Goal: Task Accomplishment & Management: Manage account settings

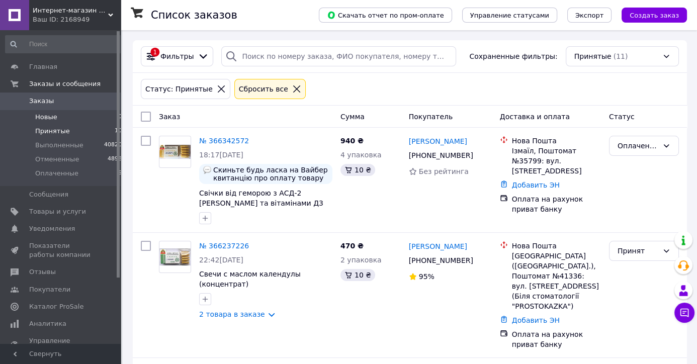
click at [61, 116] on li "Новые 0" at bounding box center [64, 117] width 128 height 14
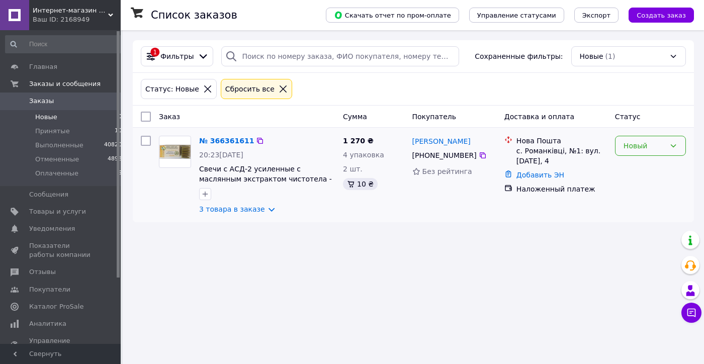
click at [651, 147] on div "Новый" at bounding box center [644, 145] width 42 height 11
click at [649, 162] on li "Принят" at bounding box center [650, 167] width 70 height 18
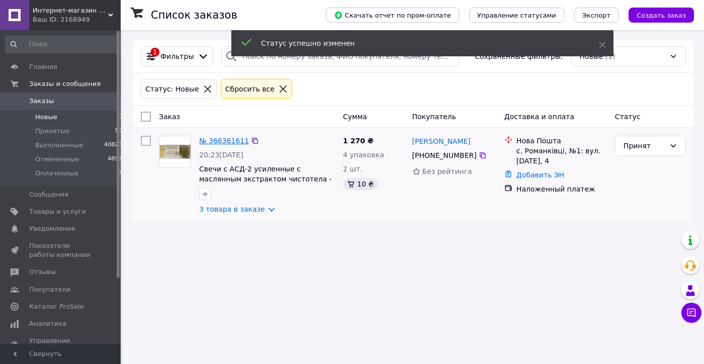
click at [223, 140] on link "№ 366361611" at bounding box center [224, 141] width 50 height 8
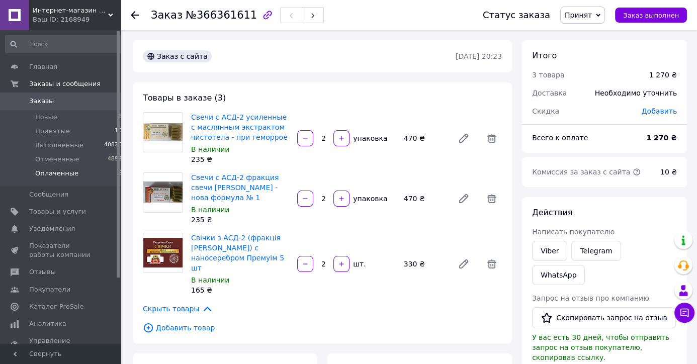
click at [54, 171] on span "Оплаченные" at bounding box center [56, 173] width 43 height 9
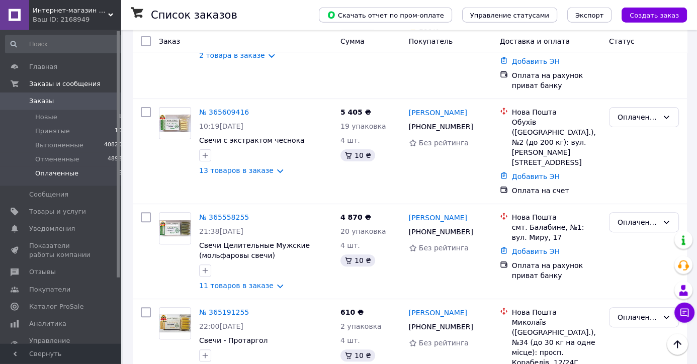
scroll to position [354, 0]
drag, startPoint x: 218, startPoint y: 90, endPoint x: 225, endPoint y: 91, distance: 6.6
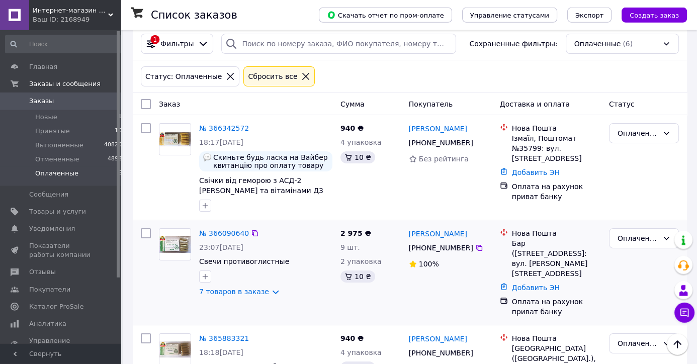
scroll to position [0, 0]
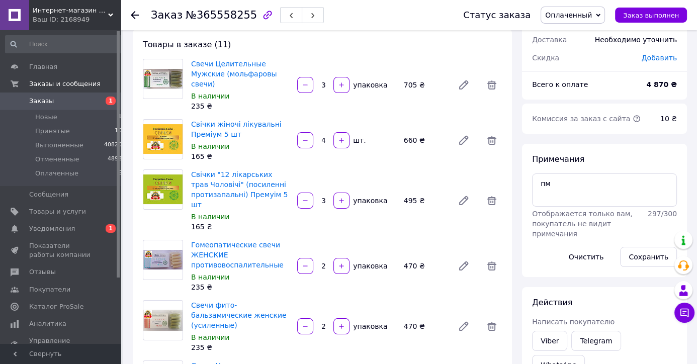
scroll to position [53, 0]
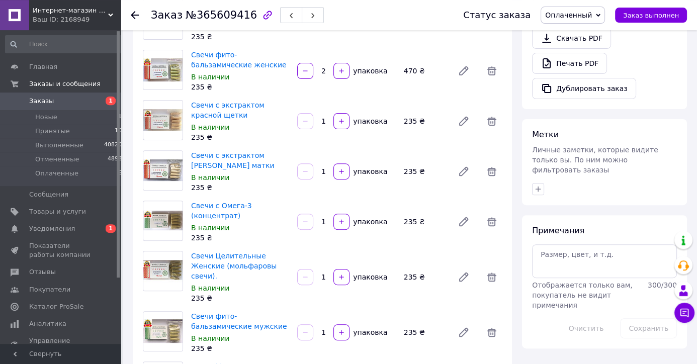
scroll to position [422, 0]
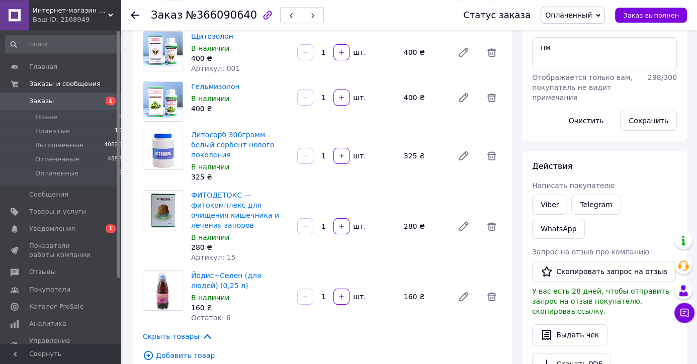
scroll to position [211, 0]
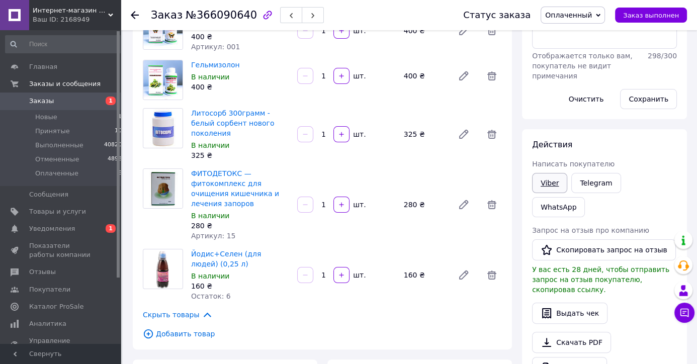
click at [547, 183] on link "Viber" at bounding box center [549, 183] width 35 height 20
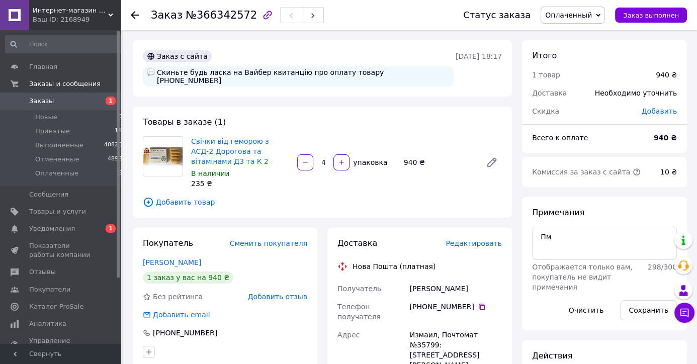
click at [281, 293] on span "Добавить отзыв" at bounding box center [277, 297] width 59 height 8
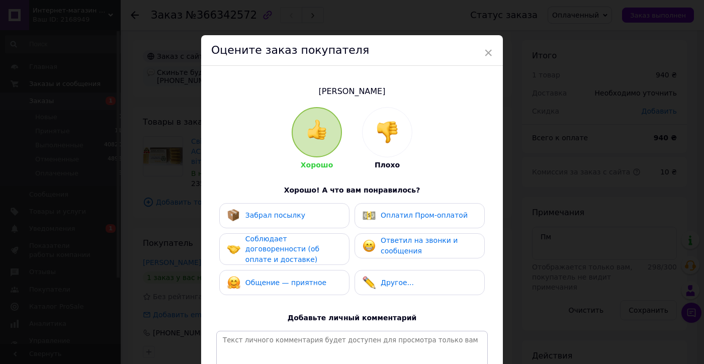
click at [267, 246] on span "Соблюдает договоренности (об оплате и доставке)" at bounding box center [282, 249] width 74 height 29
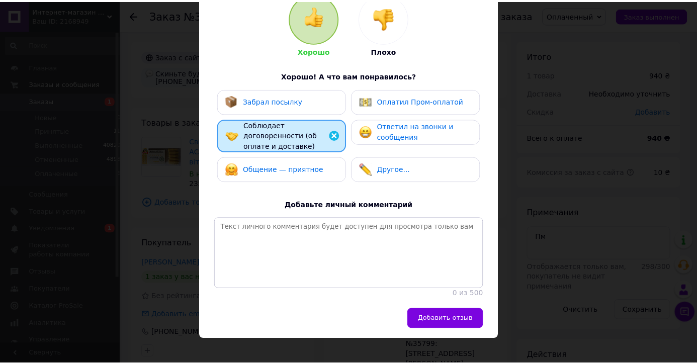
scroll to position [142, 0]
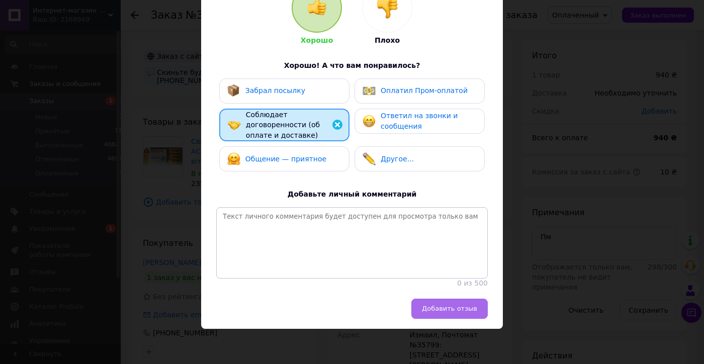
click at [446, 314] on button "Добавить отзыв" at bounding box center [449, 309] width 76 height 20
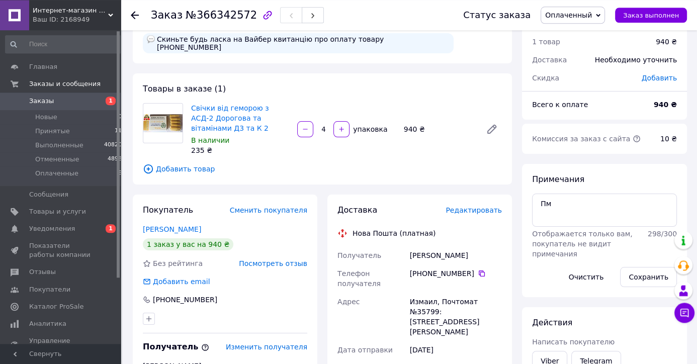
scroll to position [53, 0]
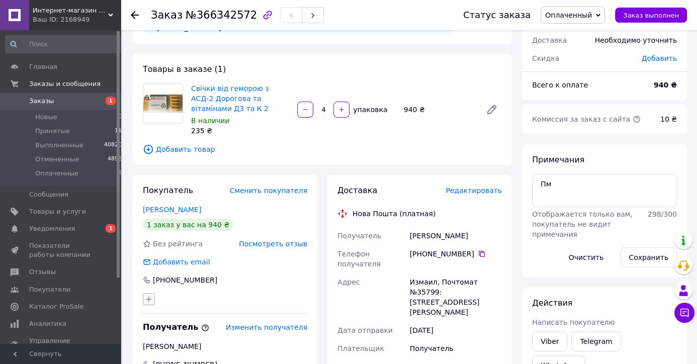
click at [149, 296] on icon "button" at bounding box center [149, 299] width 6 height 6
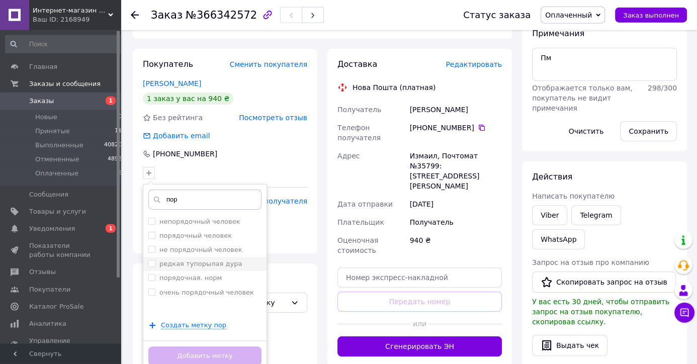
scroll to position [211, 0]
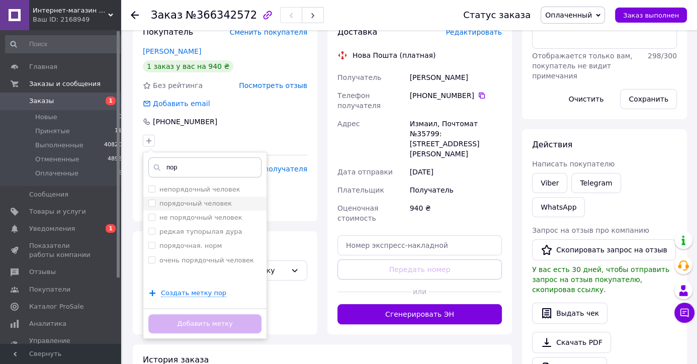
type input "пор"
drag, startPoint x: 177, startPoint y: 199, endPoint x: 196, endPoint y: 287, distance: 89.9
click at [177, 200] on label "порядочный человек" at bounding box center [195, 204] width 72 height 8
checkbox input "true"
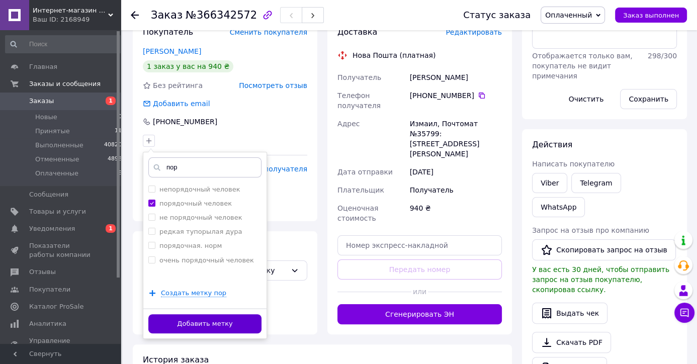
click at [213, 319] on button "Добавить метку" at bounding box center [204, 324] width 113 height 20
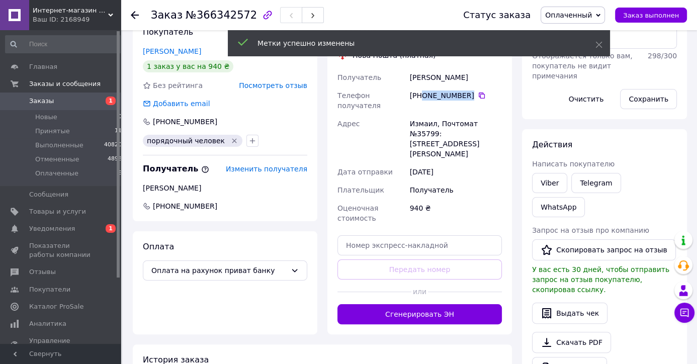
drag, startPoint x: 469, startPoint y: 87, endPoint x: 422, endPoint y: 85, distance: 47.3
click at [422, 91] on div "+380 98 917 70 01" at bounding box center [456, 96] width 92 height 10
copy div "0 98 917 70 01"
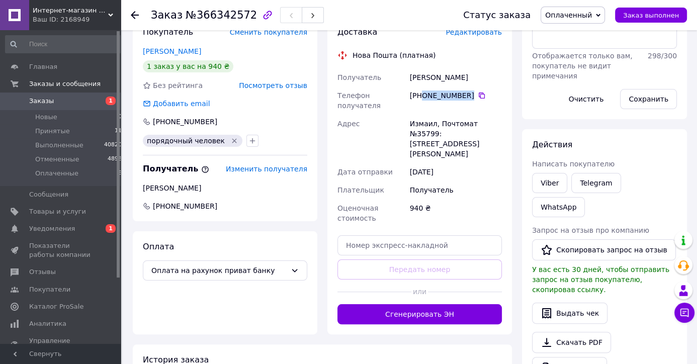
copy div "0 98 917 70 01"
drag, startPoint x: 433, startPoint y: 71, endPoint x: 408, endPoint y: 71, distance: 25.1
click at [408, 71] on div "Нудненко Ніна" at bounding box center [456, 77] width 96 height 18
copy div "Нудненко"
paste input "20451269272942"
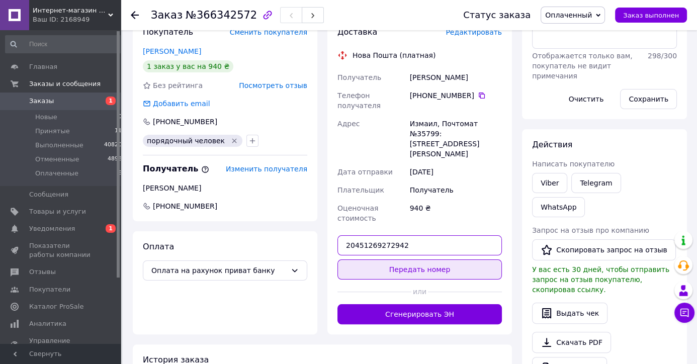
type input "20451269272942"
click at [391, 259] on button "Передать номер" at bounding box center [419, 269] width 164 height 20
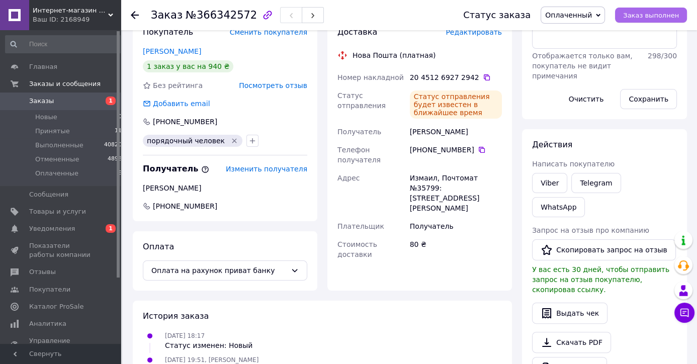
click at [656, 18] on span "Заказ выполнен" at bounding box center [651, 16] width 56 height 8
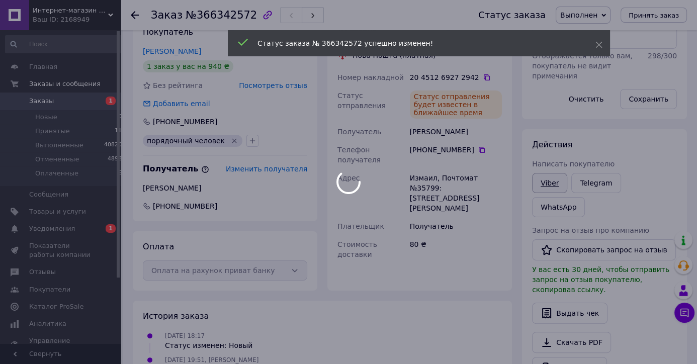
scroll to position [192, 0]
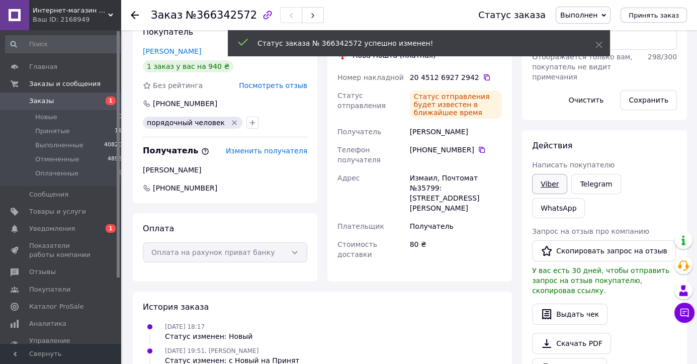
click at [555, 183] on link "Viber" at bounding box center [549, 184] width 35 height 20
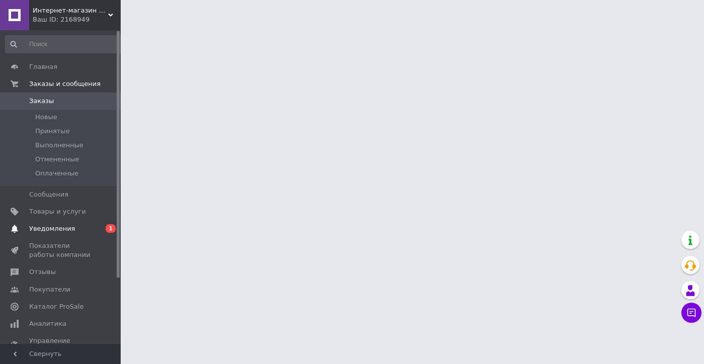
click at [57, 230] on span "Уведомления" at bounding box center [52, 228] width 46 height 9
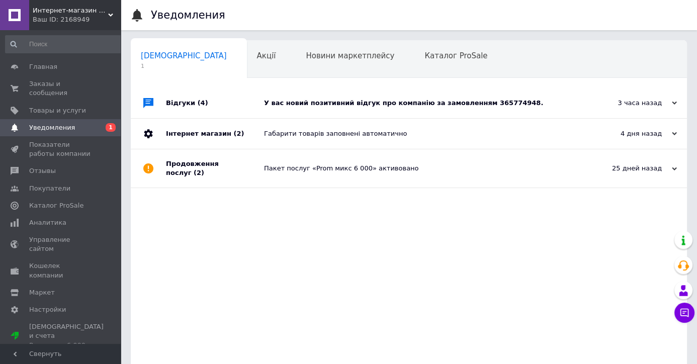
click at [252, 97] on div "Відгуки (4)" at bounding box center [215, 103] width 98 height 30
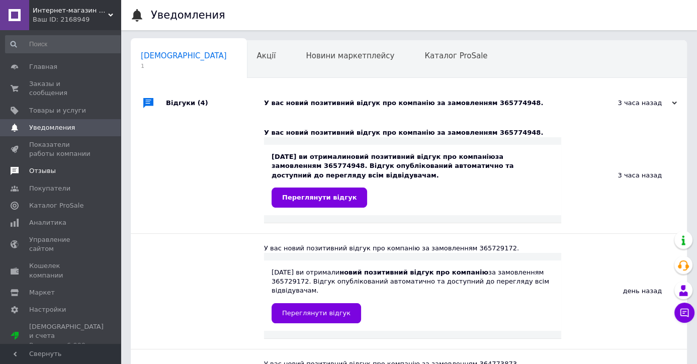
click at [54, 166] on span "Отзывы" at bounding box center [61, 170] width 64 height 9
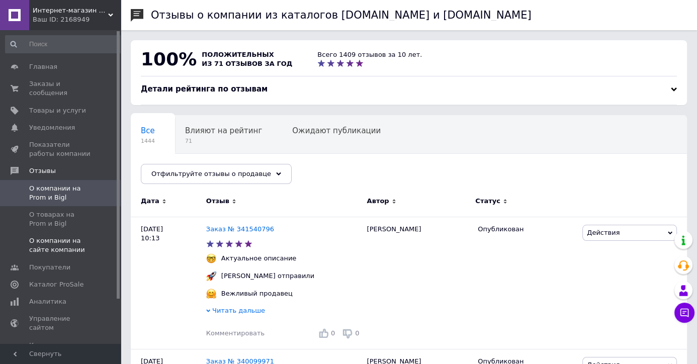
click at [63, 236] on span "О компании на сайте компании" at bounding box center [61, 245] width 64 height 18
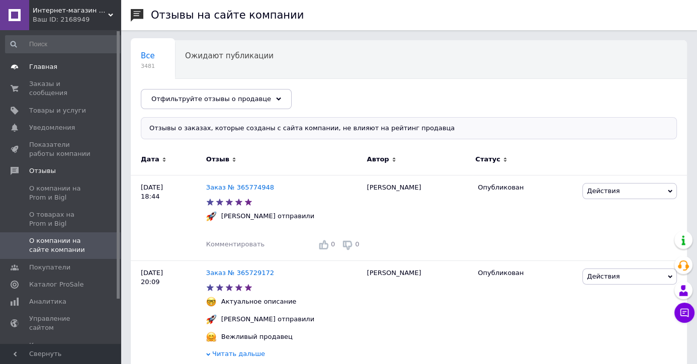
click at [42, 67] on span "Главная" at bounding box center [43, 66] width 28 height 9
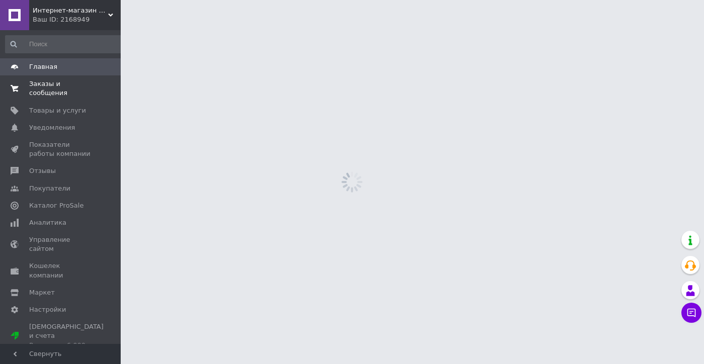
click at [47, 90] on link "Заказы и сообщения 0 0" at bounding box center [64, 88] width 128 height 26
